Goal: Task Accomplishment & Management: Complete application form

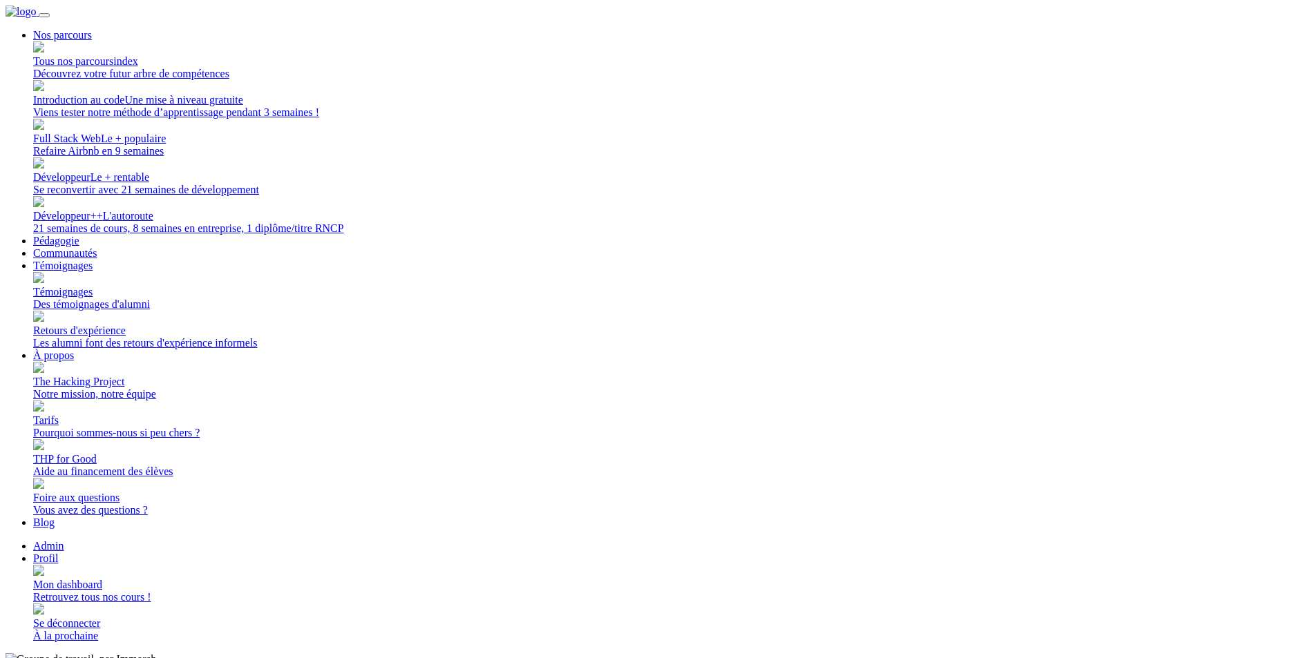
click at [1061, 591] on div "Retrouvez tous nos cours !" at bounding box center [672, 597] width 1278 height 12
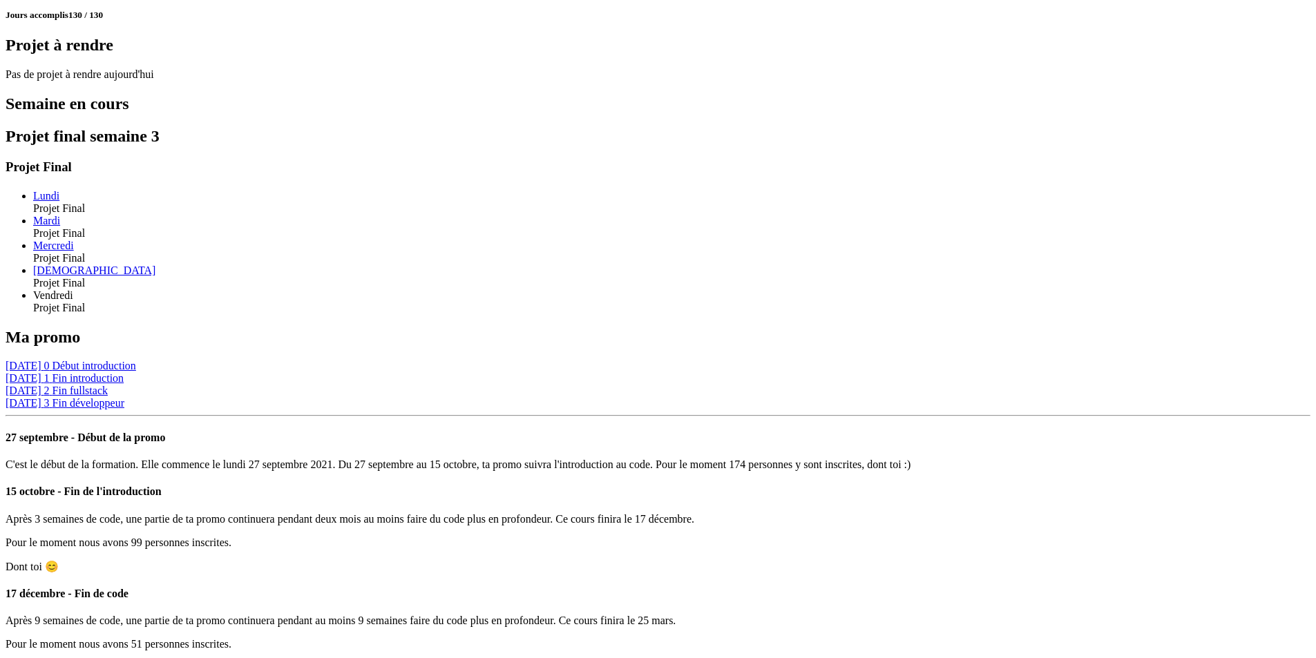
scroll to position [948, 0]
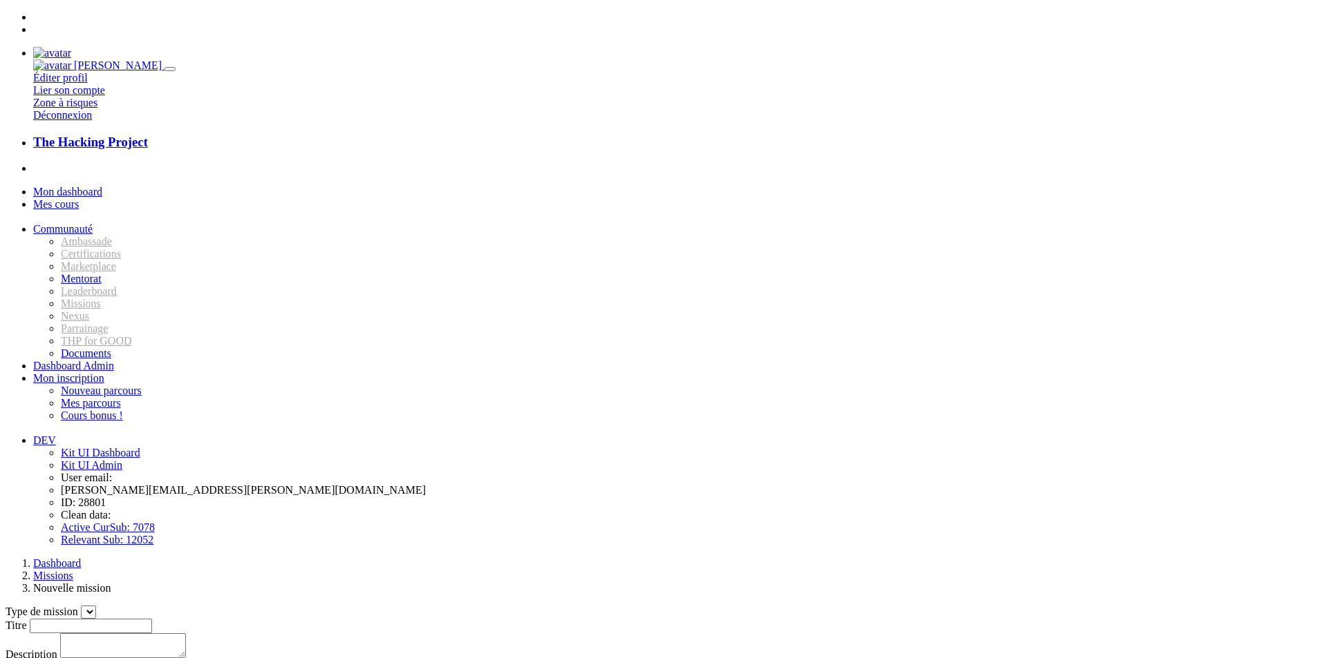
click at [96, 606] on select "Type de mission" at bounding box center [88, 612] width 15 height 13
click at [152, 619] on input "Titre" at bounding box center [91, 626] width 122 height 15
click at [186, 634] on textarea "Description" at bounding box center [123, 646] width 126 height 25
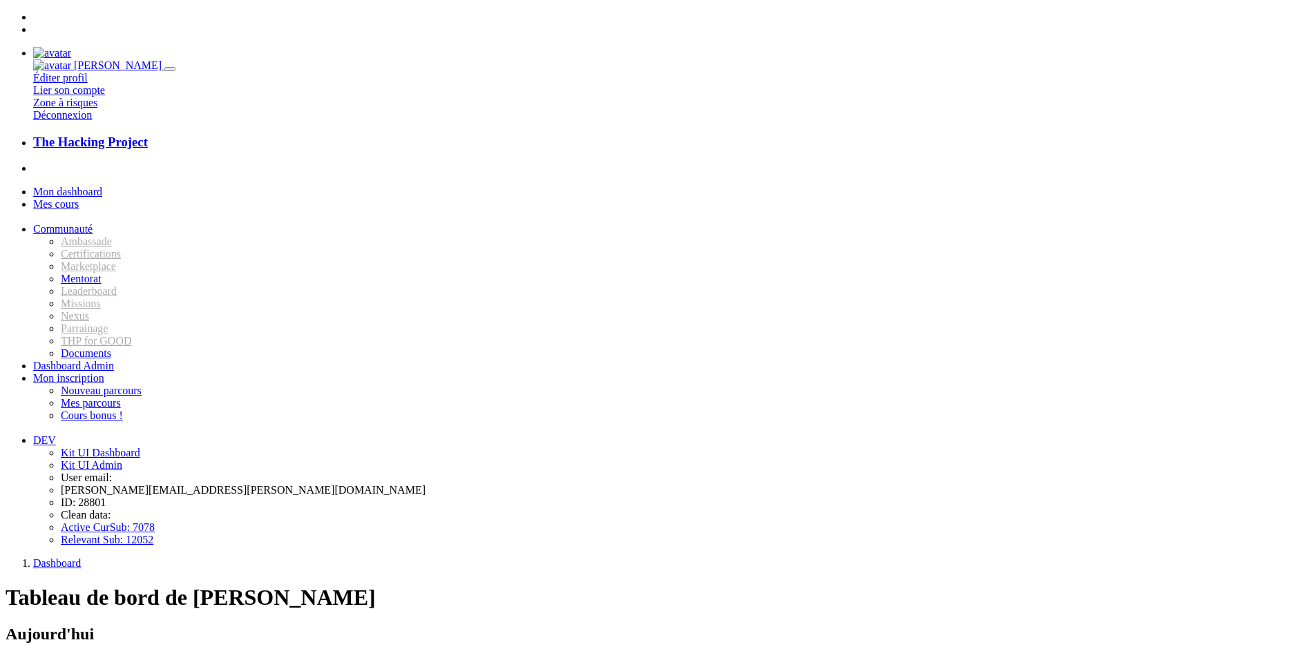
scroll to position [948, 0]
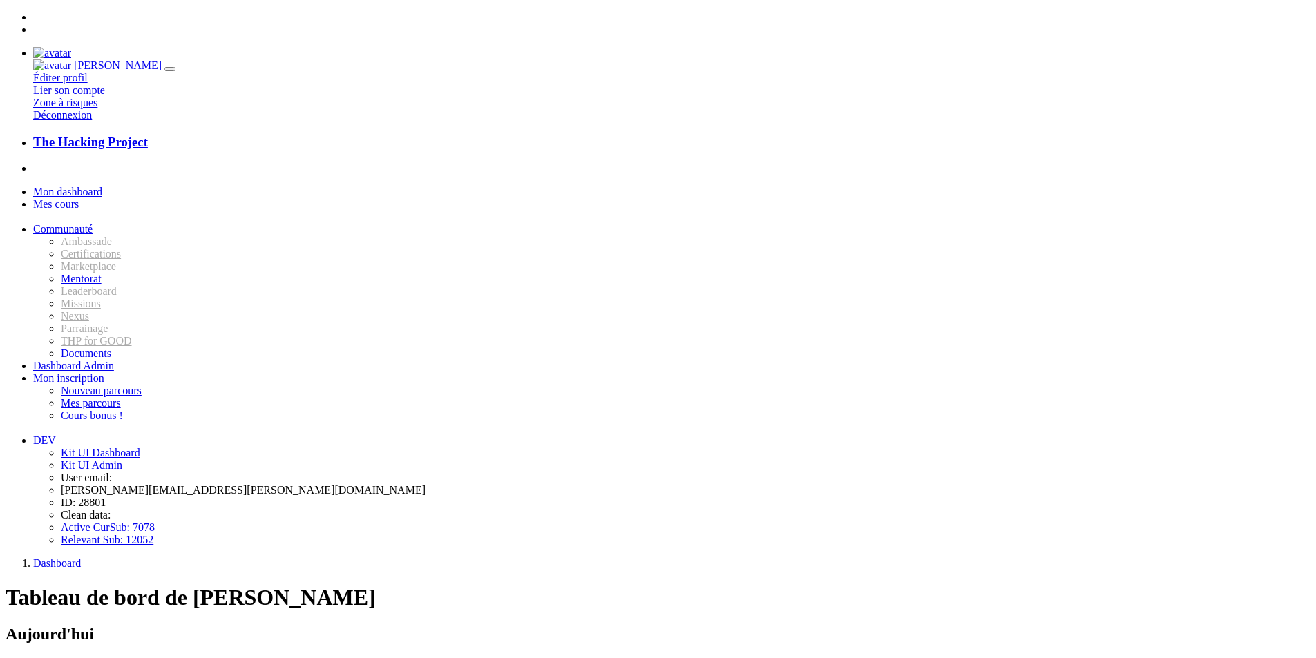
scroll to position [948, 0]
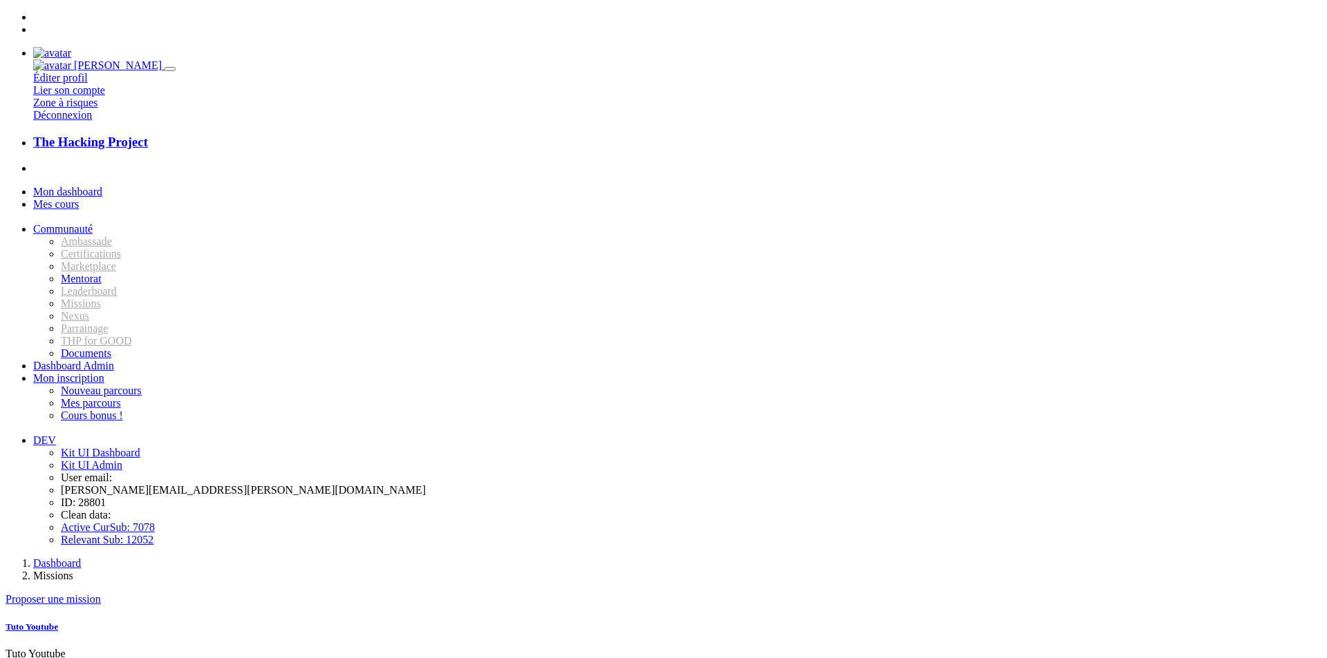
click at [834, 622] on h5 "Tuto Youtube" at bounding box center [664, 627] width 1316 height 11
click at [58, 622] on link "Tuto Youtube" at bounding box center [32, 627] width 53 height 10
click at [438, 558] on div at bounding box center [664, 558] width 1316 height 0
click at [413, 558] on div at bounding box center [664, 558] width 1316 height 0
click at [451, 558] on div "Dashboard Missions Tuto Youtube Tuto Youtube Tuto Youtube Fait un beau tuto you…" at bounding box center [664, 615] width 1316 height 114
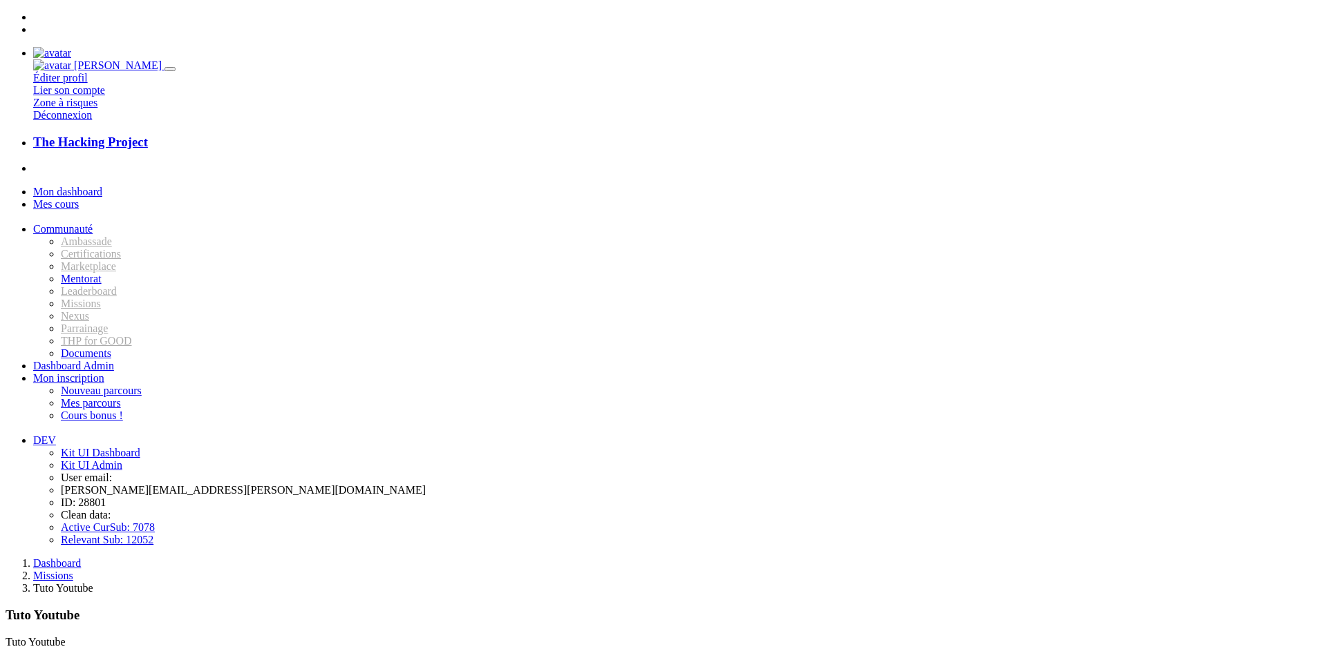
drag, startPoint x: 462, startPoint y: 50, endPoint x: 462, endPoint y: 59, distance: 9.0
click at [462, 570] on li "Missions" at bounding box center [677, 576] width 1288 height 12
click at [73, 570] on link "Missions" at bounding box center [53, 576] width 40 height 12
click at [101, 594] on link "Proposer une mission" at bounding box center [53, 600] width 95 height 12
click at [152, 619] on input "Titre" at bounding box center [91, 626] width 122 height 15
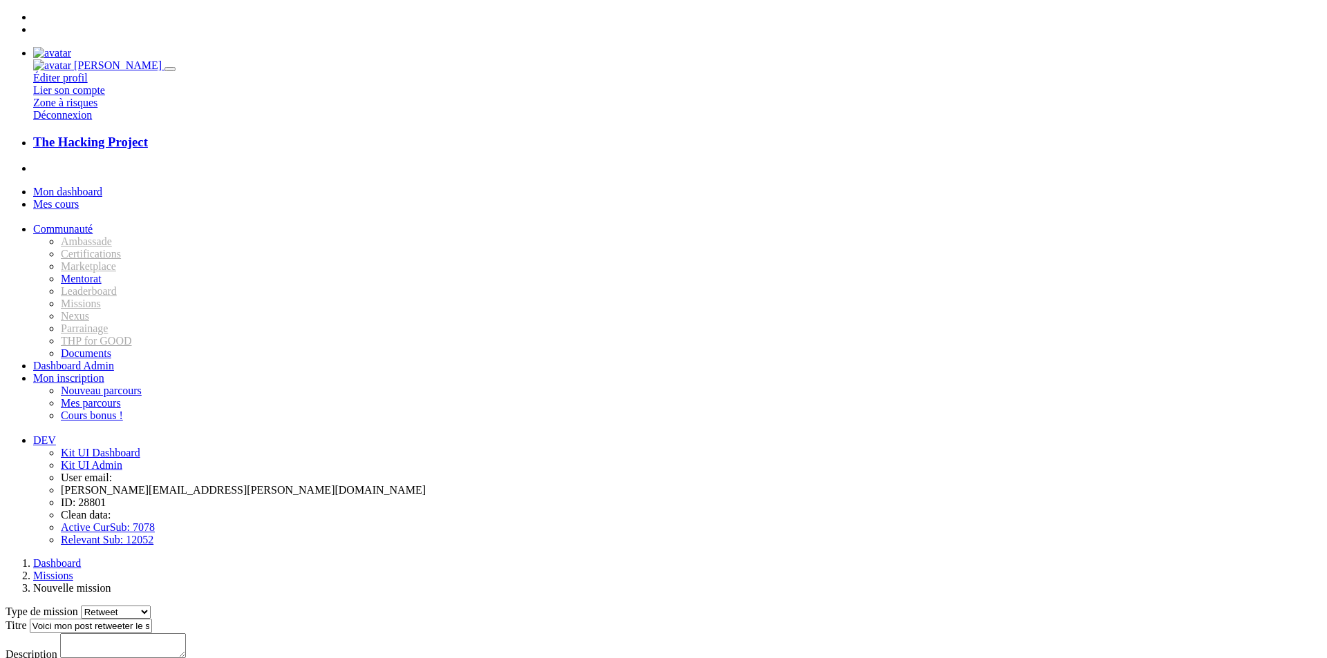
type input "Voici mon post retweeter le svp"
click at [186, 634] on textarea "Description" at bounding box center [123, 646] width 126 height 25
type textarea "blablabla"
click at [45, 658] on input "Valider" at bounding box center [25, 668] width 39 height 15
click at [79, 198] on span "Mes cours" at bounding box center [56, 204] width 46 height 12
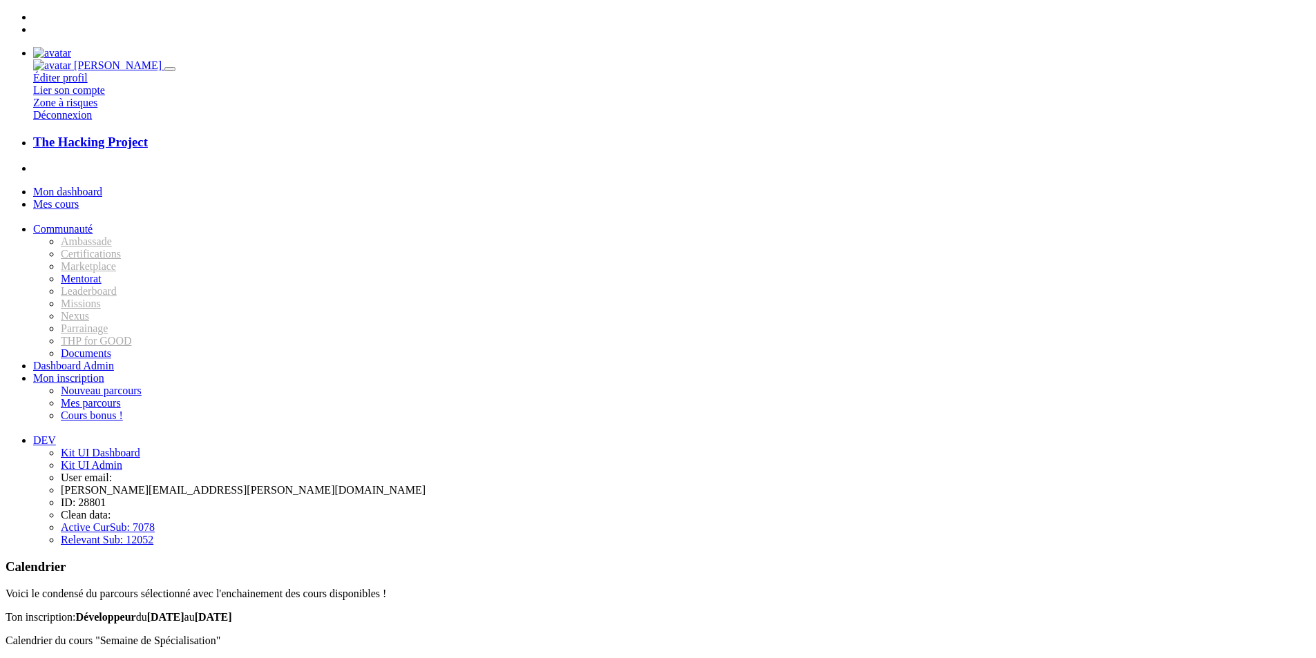
click at [69, 186] on link "Mon dashboard" at bounding box center [67, 192] width 69 height 12
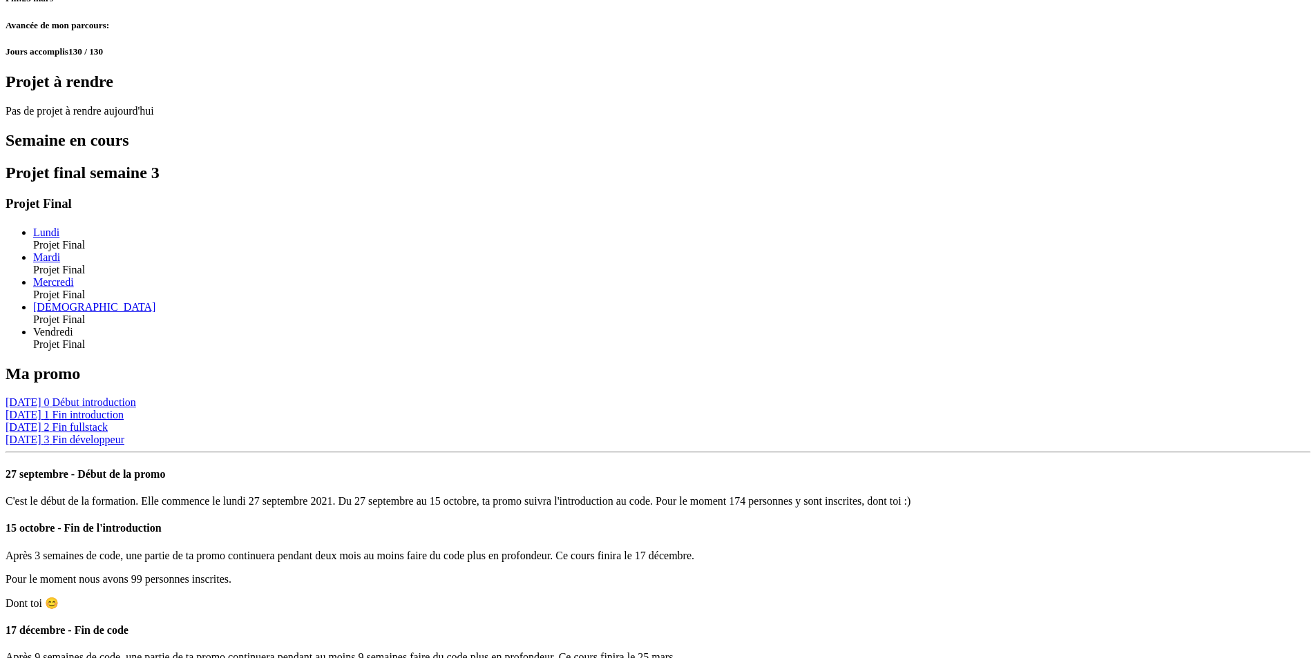
scroll to position [948, 0]
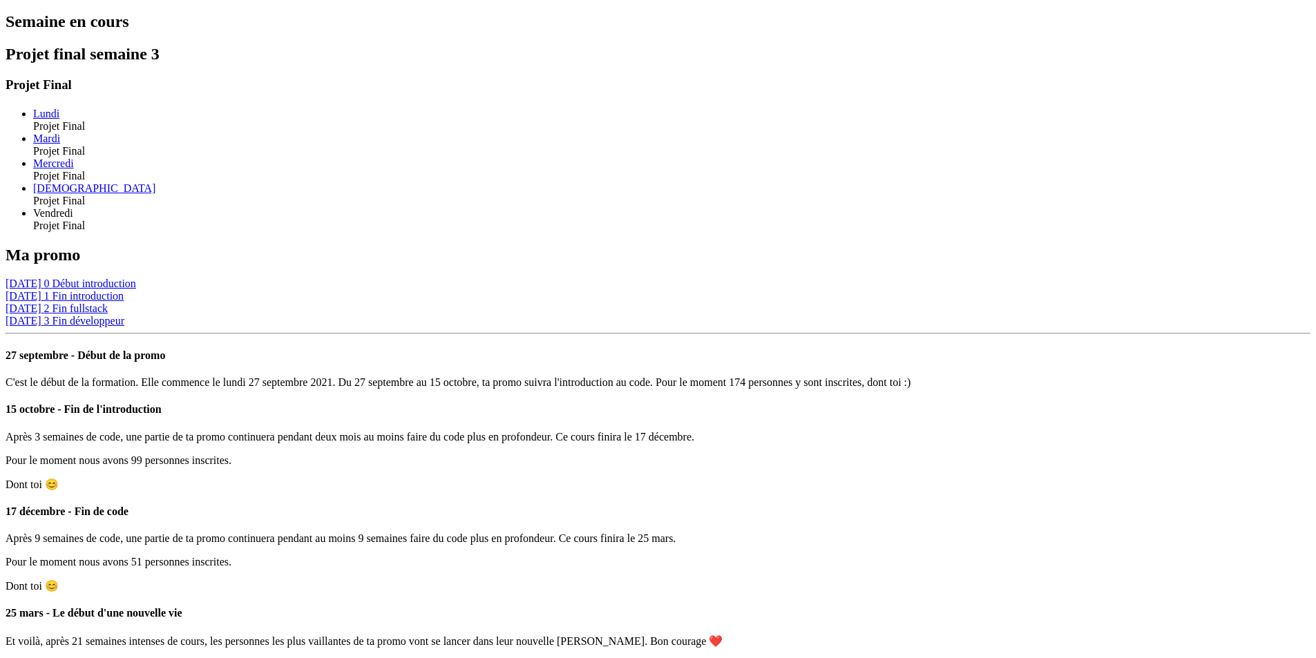
drag, startPoint x: 656, startPoint y: 409, endPoint x: 714, endPoint y: 409, distance: 57.3
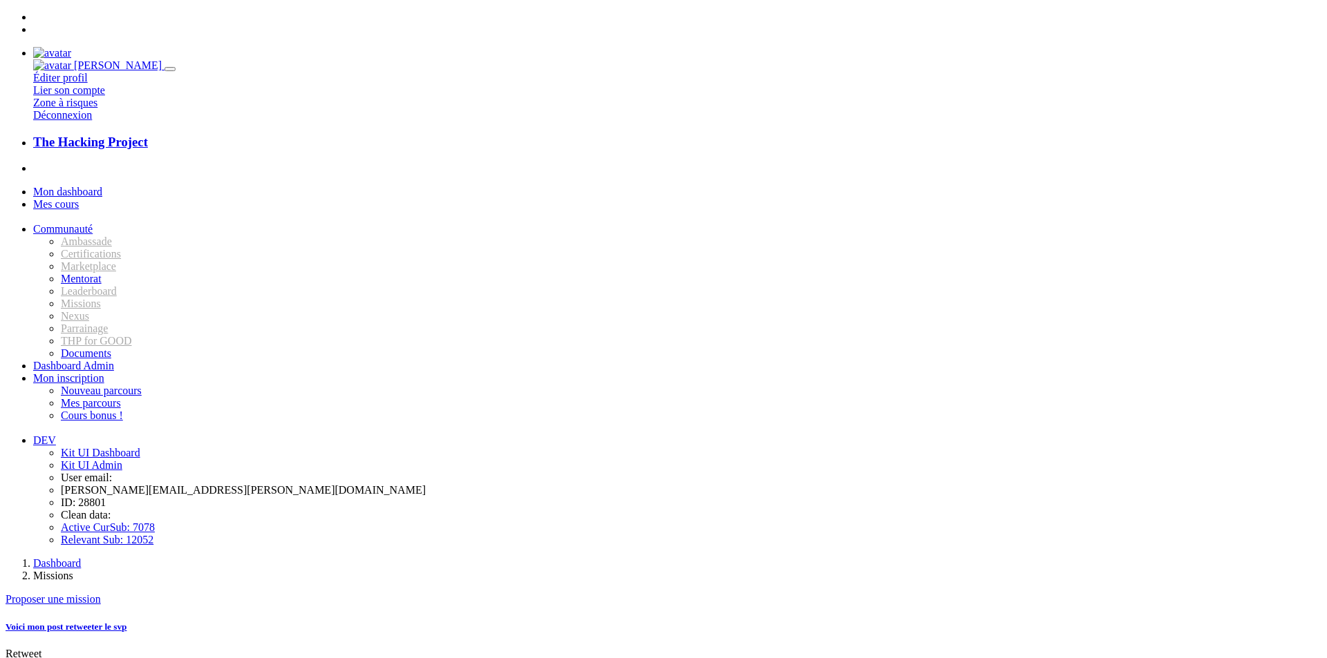
click at [127, 622] on link "Voici mon post retweeter le svp" at bounding box center [67, 627] width 122 height 10
click at [99, 186] on span "Mon dashboard" at bounding box center [67, 192] width 69 height 12
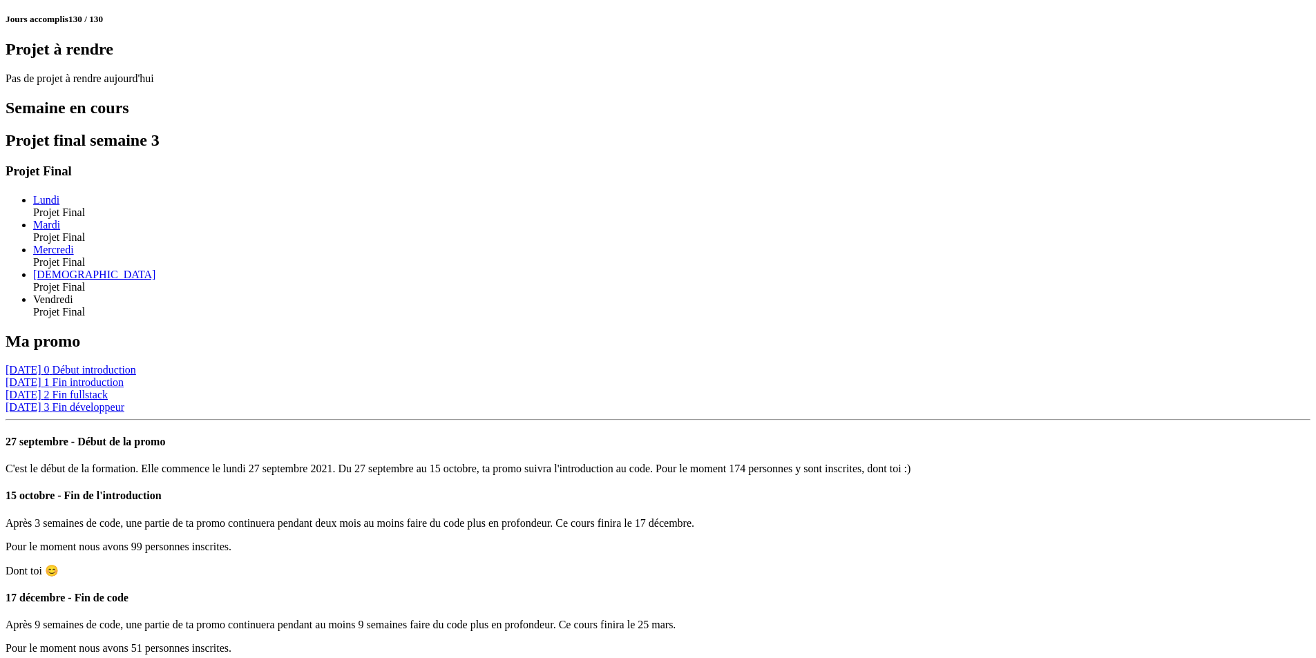
scroll to position [948, 0]
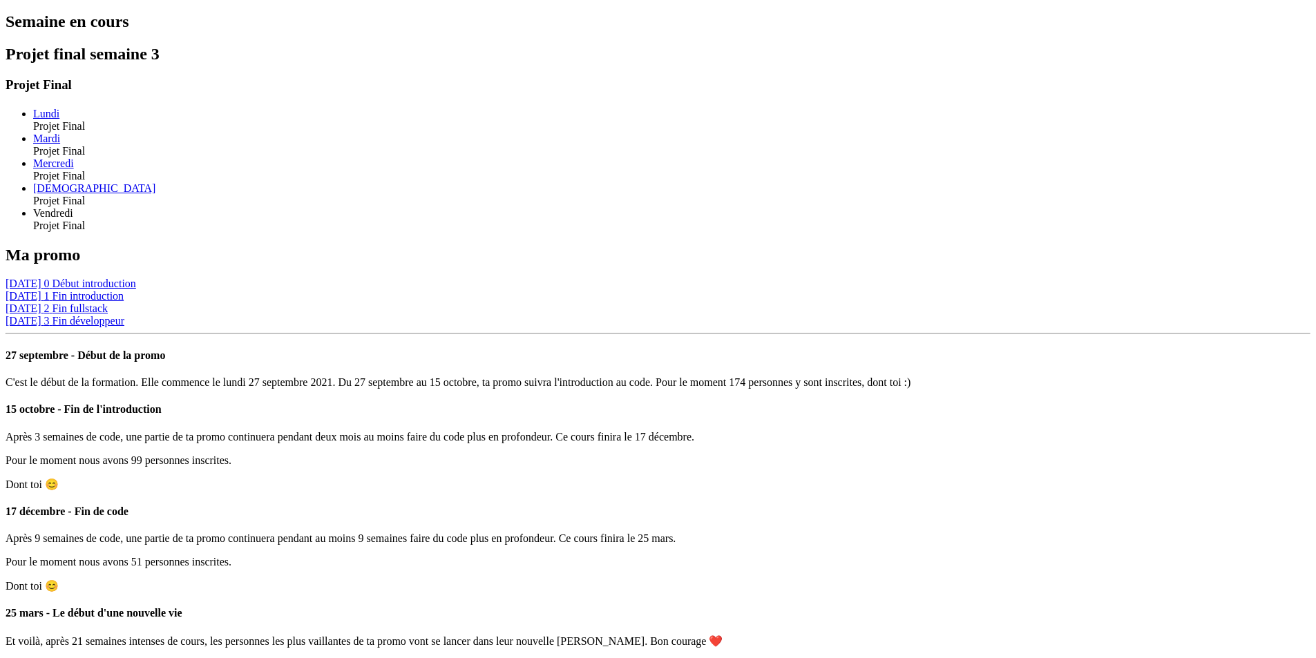
drag, startPoint x: 653, startPoint y: 406, endPoint x: 725, endPoint y: 400, distance: 72.1
copy span "Aucune mission"
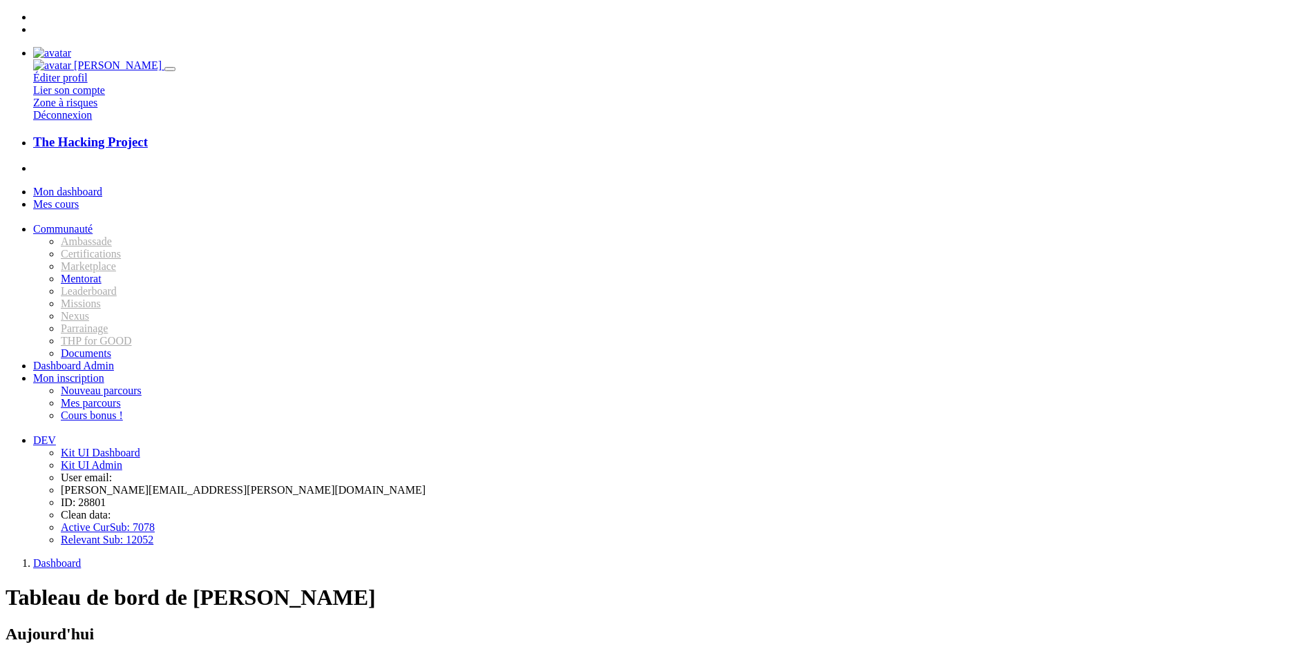
scroll to position [948, 0]
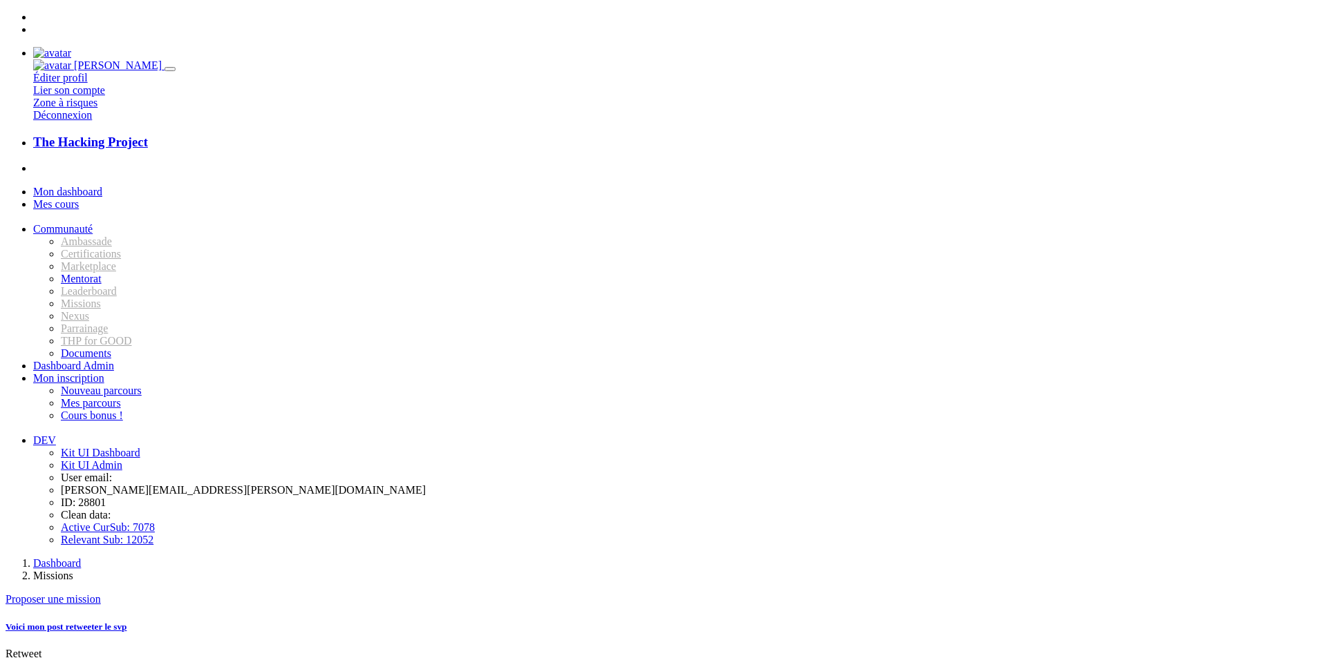
drag, startPoint x: 520, startPoint y: 143, endPoint x: 369, endPoint y: 113, distance: 153.7
click at [368, 558] on div "Dashboard Missions Tuto Youtube Tuto Youtube Tuto Youtube Fait un beau tuto you…" at bounding box center [664, 615] width 1316 height 114
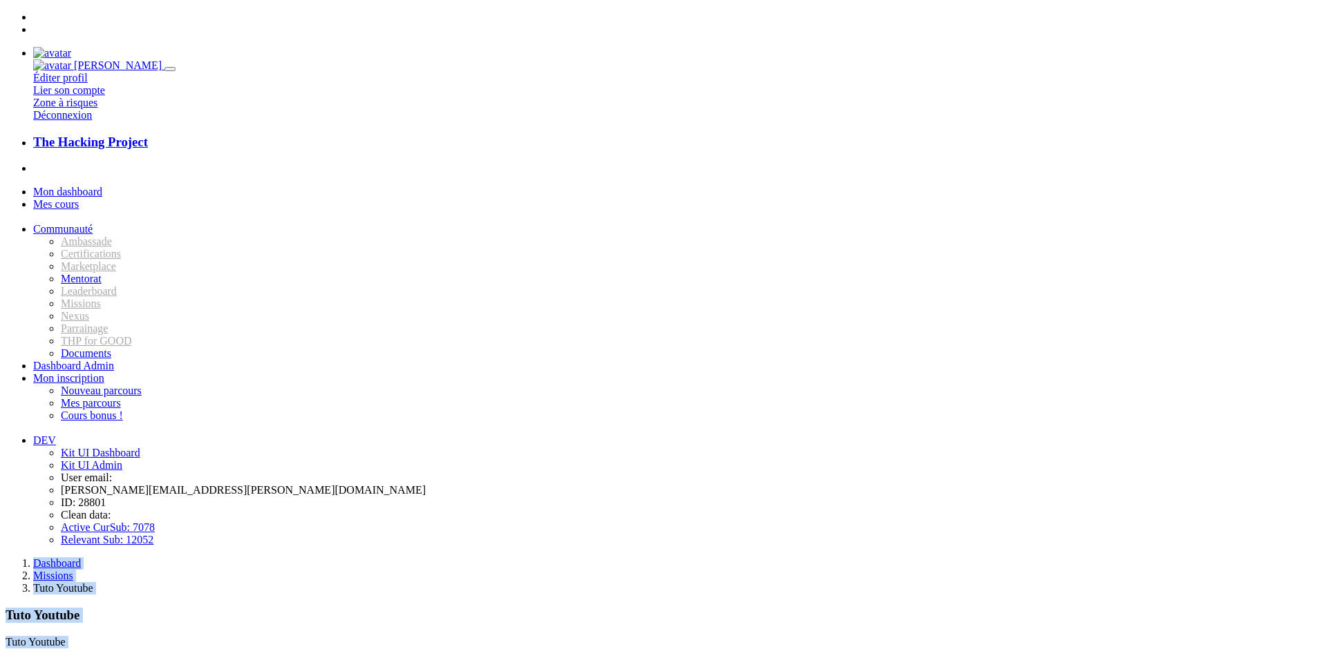
click at [477, 558] on div at bounding box center [664, 558] width 1316 height 0
type input "ceci est un lien"
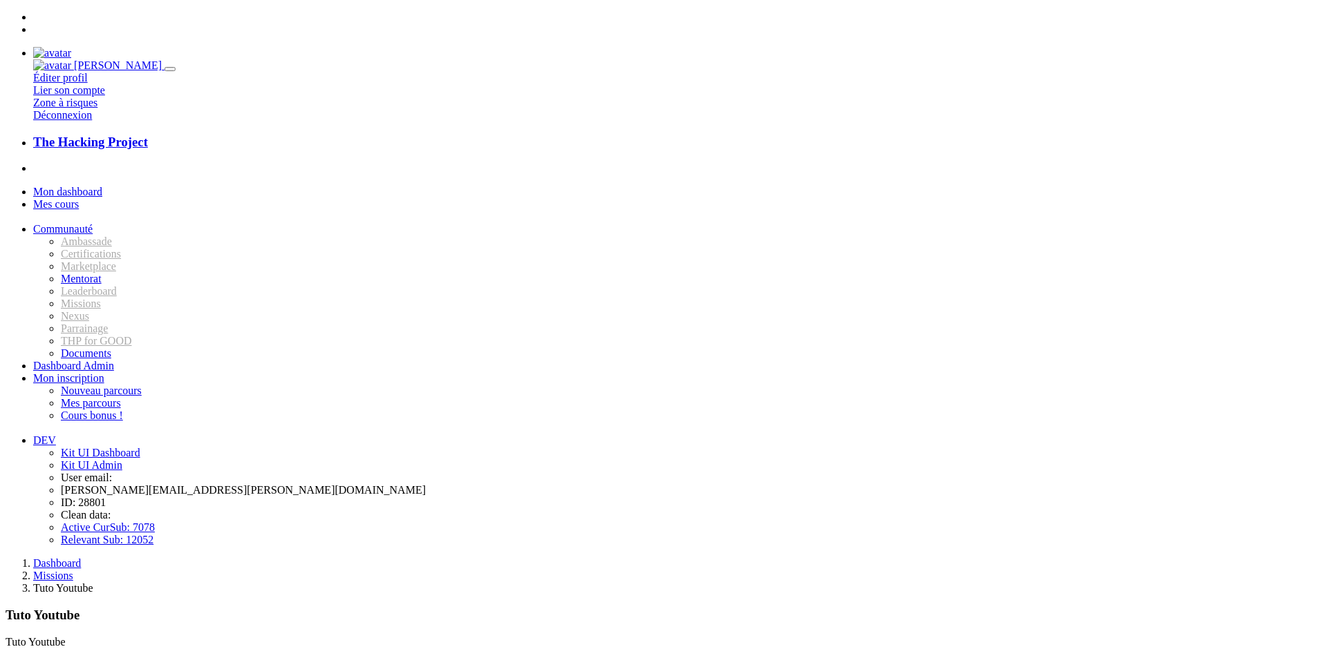
drag, startPoint x: 382, startPoint y: 163, endPoint x: 392, endPoint y: 164, distance: 10.4
click at [392, 608] on div "Tuto Youtube Tuto Youtube Fait un beau tuto youtube ⏳" at bounding box center [664, 652] width 1316 height 88
click at [442, 608] on div "Tuto Youtube Tuto Youtube Fait un beau tuto youtube ⏳" at bounding box center [664, 652] width 1316 height 88
